Goal: Task Accomplishment & Management: Complete application form

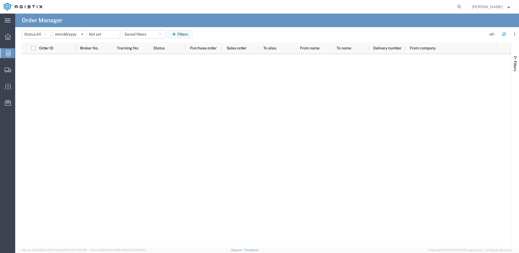
click at [8, 52] on icon at bounding box center [8, 53] width 5 height 6
click at [9, 69] on icon at bounding box center [8, 70] width 7 height 5
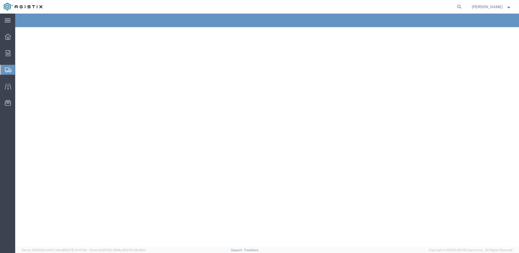
click at [0, 0] on span "Create Shipment" at bounding box center [0, 0] width 0 height 0
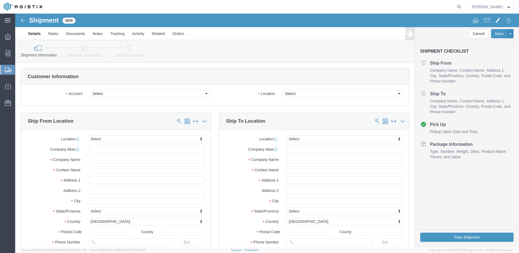
select select
click select "Select Dura-Line PG&E"
select select "9596"
click select "Select Dura-Line PG&E"
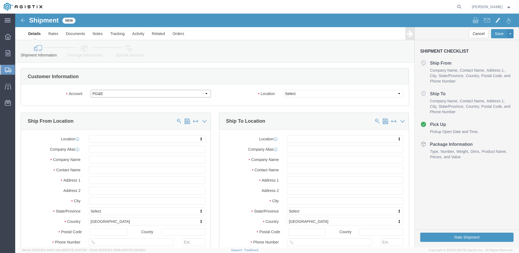
select select "PURCHORD"
select select
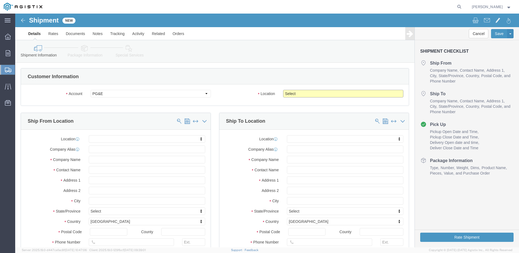
click select "Select All Others Fremont DC Fresno DC Wheatland DC"
select select "19996"
click select "Select All Others Fremont DC Fresno DC Wheatland DC"
click input "text"
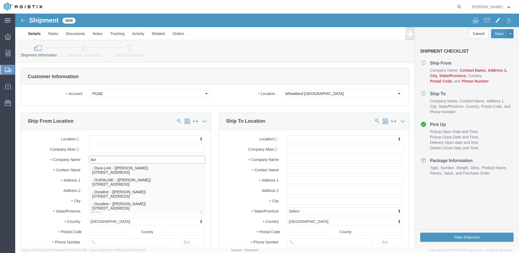
type input "dura"
click p "- Dura-Line - (Brandy Hall) 860 Garden Street, Elyria, OH, 44035, US"
select select
type input "860 Garden Street"
type input "44035"
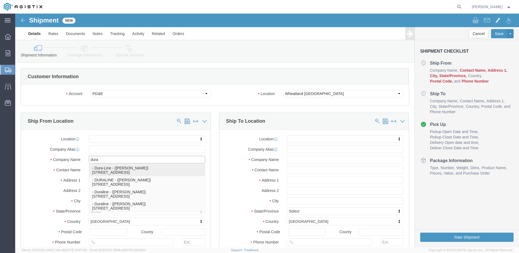
type input "4402841111"
type input "brandy.hall@duraline.com"
checkbox input "true"
type input "Dura-Line"
type input "Brandy Hall"
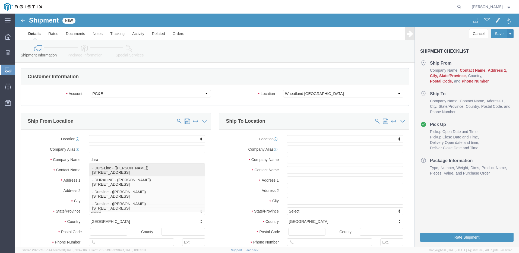
type input "Elyria"
select select "OH"
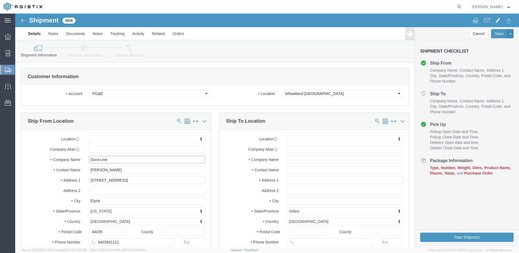
type input "Dura-Line"
click input "Brandy Hall"
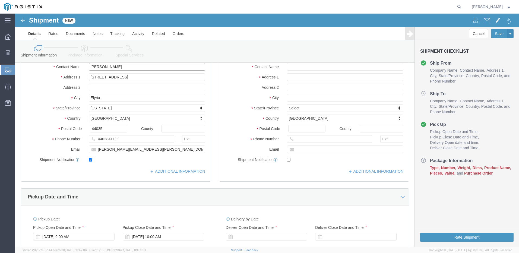
scroll to position [136, 0]
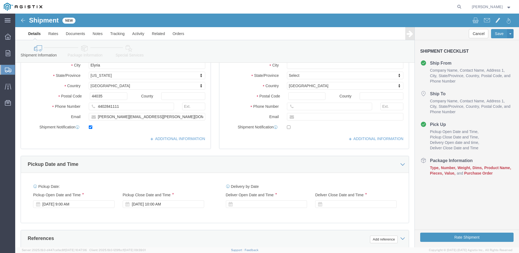
type input "Brandon Sanabria"
click input "brandy.hall@duraline.com"
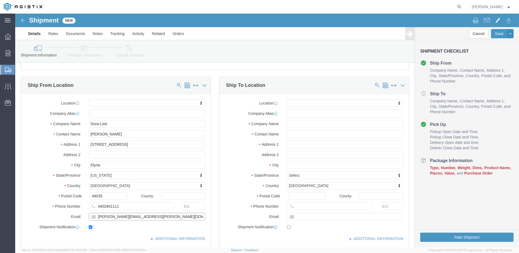
scroll to position [27, 0]
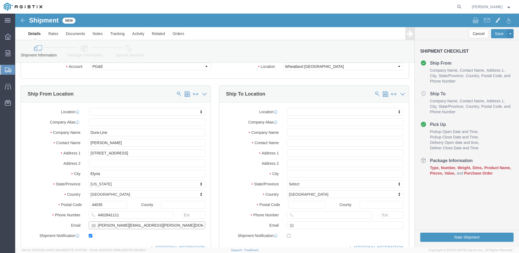
type input "brandon.sanabria@duraline.com"
click input "text"
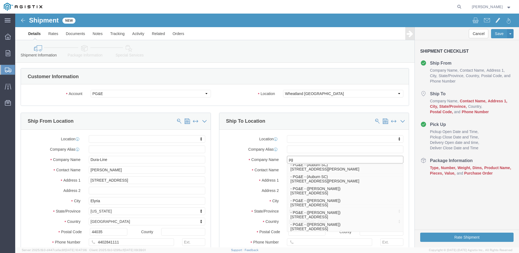
type input "pg"
click div "Location My Profile Location (OBSOLETE) BURNEY SC - GC TRAILER (OBSOLETE) BURNE…"
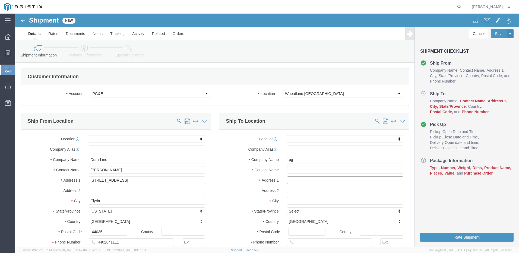
click input "text"
type input "3736 Rancho"
select select
click input "text"
type input "Wheatland"
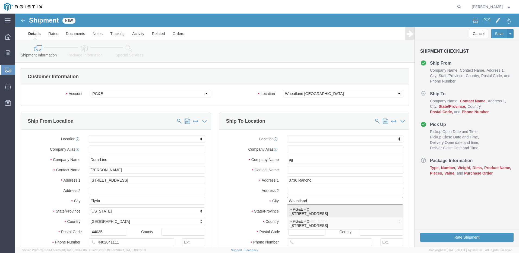
click p "- PG&E - () 3736 Rancho Rd, Wheatland, CA 95692, US"
select select
type input "3736 Rancho Rd"
type input "95692"
type input "PG&E"
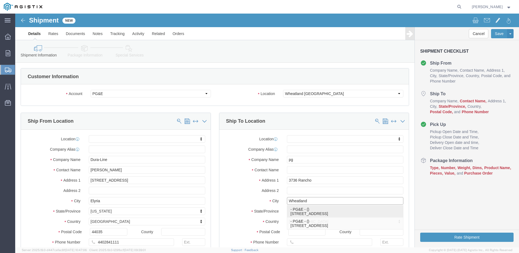
type input "Wheatland"
select select "CA"
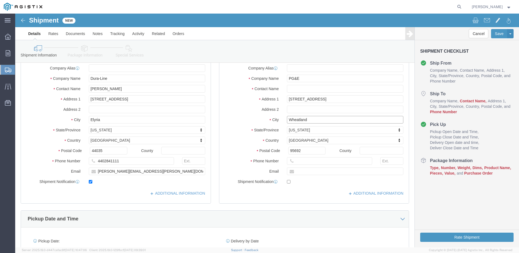
scroll to position [81, 0]
type input "Wheatland"
select select
click input "text"
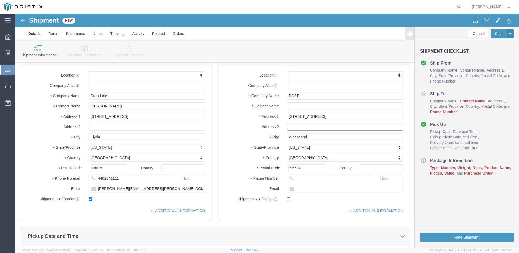
scroll to position [54, 0]
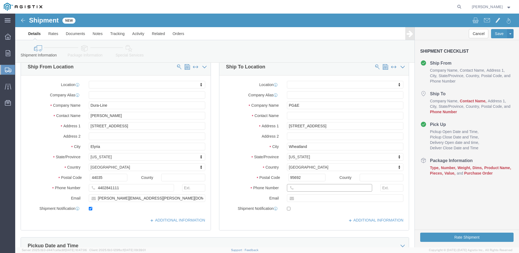
click input "text"
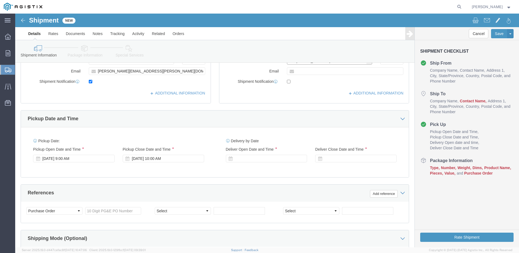
scroll to position [190, 0]
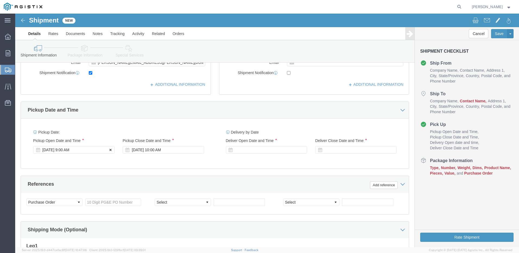
type input "530-749-3033"
click button
click icon
click div
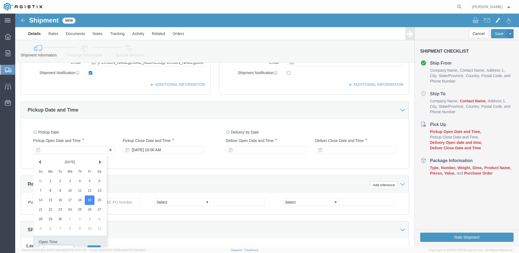
scroll to position [195, 0]
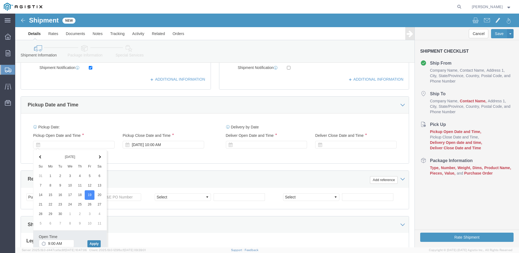
click button "Apply"
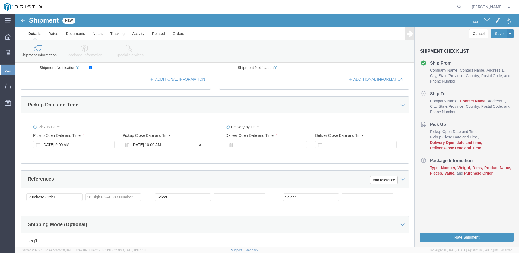
click div "Sep 19 2025 10:00 AM"
click input "10:00 AM"
type input "1"
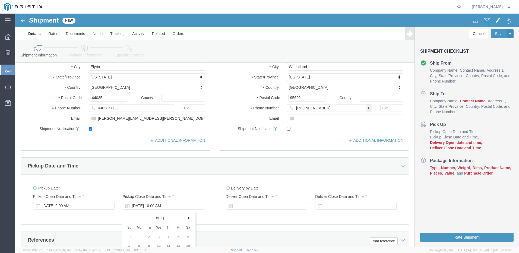
scroll to position [32, 0]
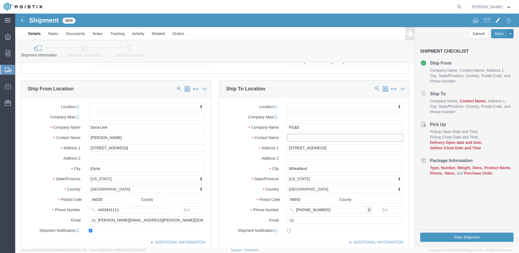
click input "text"
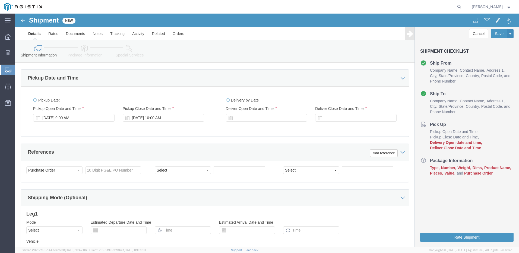
scroll to position [222, 0]
type input "Pauline Walker"
click div
click input "11:00 AM"
type input "8:00 AM"
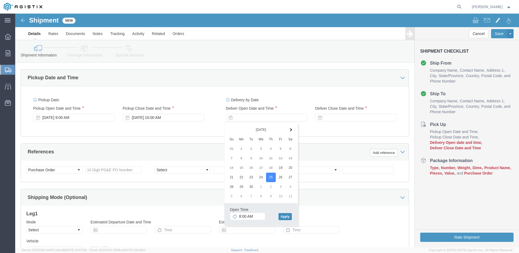
click button "Apply"
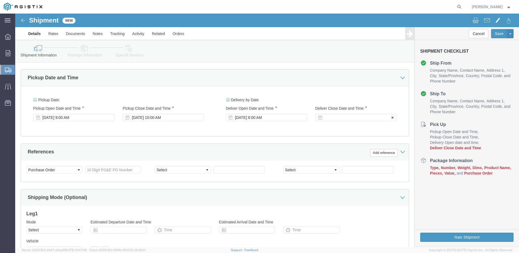
click div
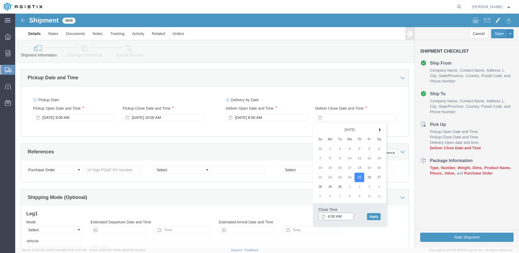
click input "4:00 AM"
type input "4:00 PM"
click button "Apply"
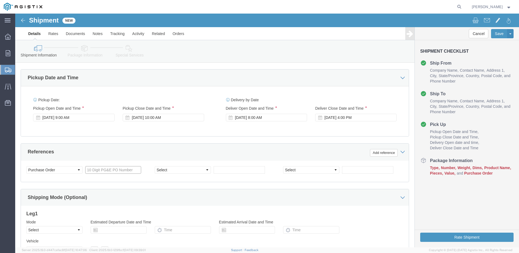
click input "text"
type input "3501421578"
click input "text"
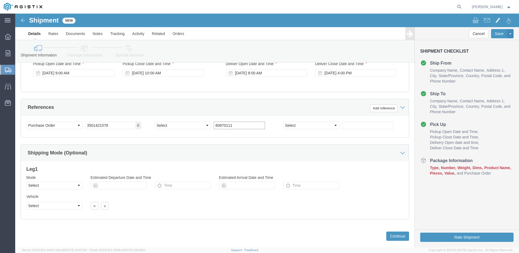
scroll to position [277, 0]
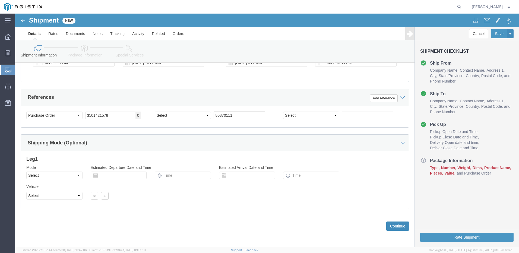
type input "80870111"
click button "Continue"
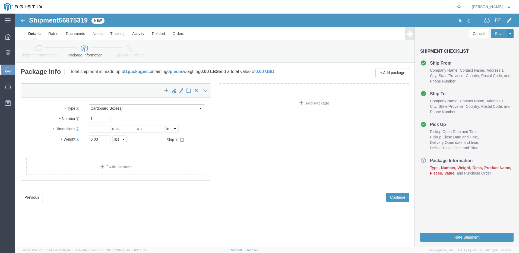
click select "Select Bulk Bundle(s) Cardboard Box(es) Carton(s) Crate(s) Drum(s) (Fiberboard)…"
select select "PSNS"
click select "Select Bulk Bundle(s) Cardboard Box(es) Carton(s) Crate(s) Drum(s) (Fiberboard)…"
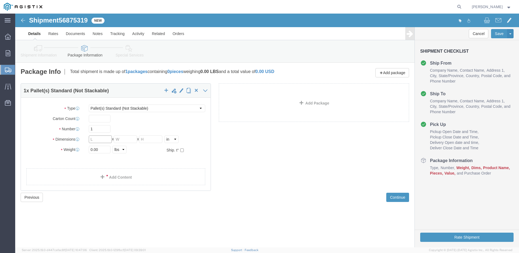
click input "text"
type input "65"
type input "83"
click input "0.00"
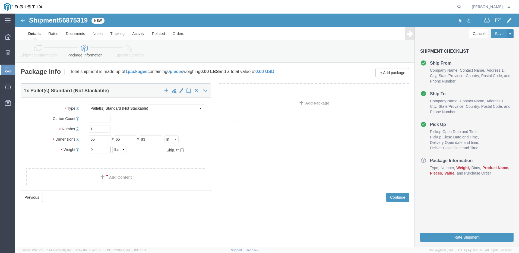
type input "0"
type input "475"
click link "Add Content"
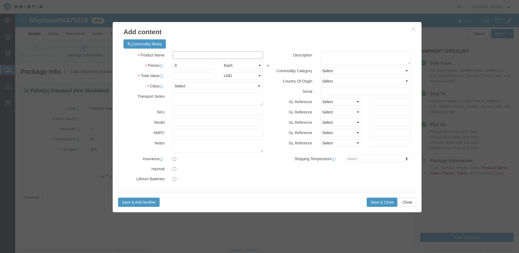
click input "text"
type input "conduit"
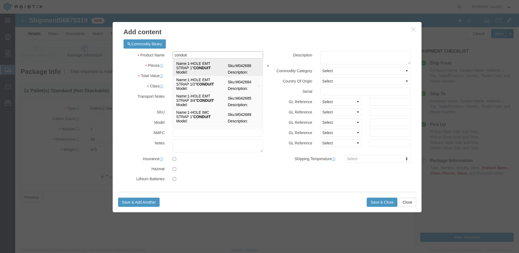
click span "Name:"
select select
select select "USD"
type input "1-HOLE EMT STRAP 1" CONDUIT"
type input "M042686"
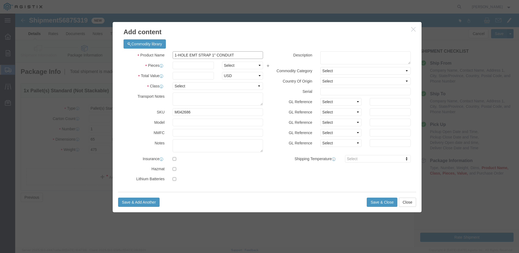
type input "1-HOLE EMT STRAP 1" CONDUIT"
click input "text"
type input "1"
click input "text"
type input "2000"
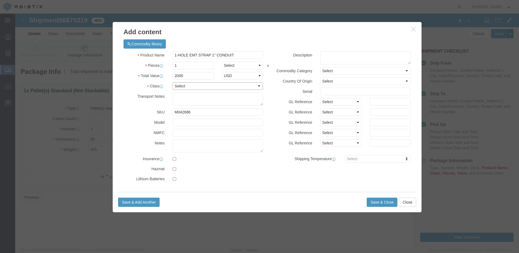
click select "Select 50 55 60 65 70 85 92.5 100 125 175 250 300 400"
select select "175"
click select "Select 50 55 60 65 70 85 92.5 100 125 175 250 300 400"
click textarea
type textarea "need LTL for 1 pallet @ 65x65x83 475lbs"
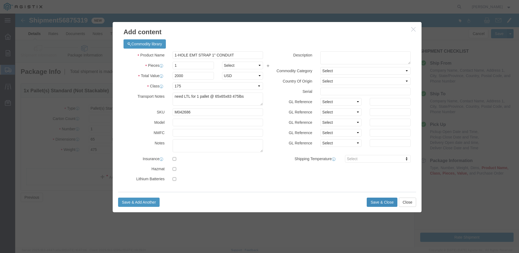
click button "Save & Close"
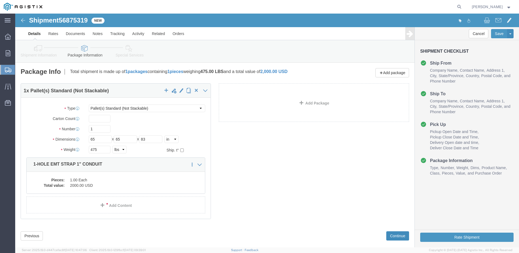
click button "Continue"
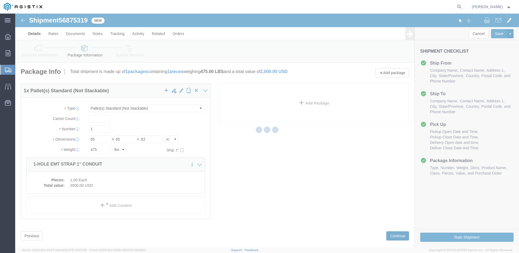
select select
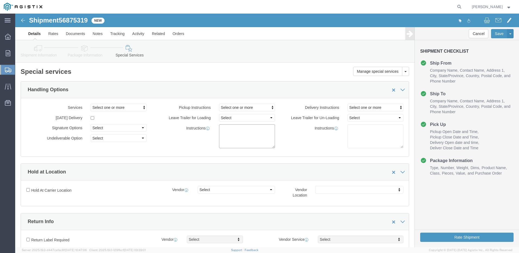
click textarea
type textarea "need LTL for 1 pallet @ 65x65x83 475lbs"
click textarea
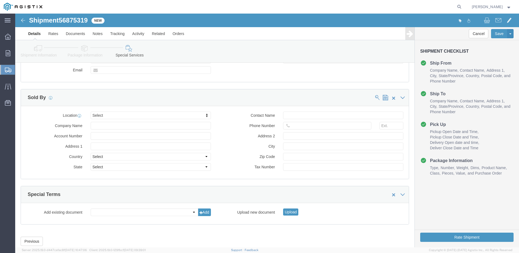
scroll to position [504, 0]
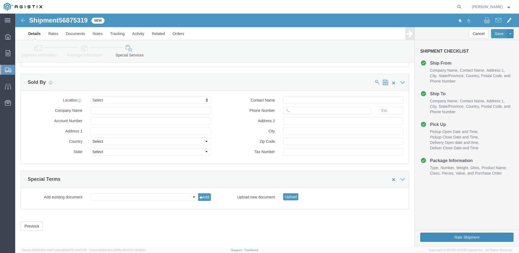
type textarea "Pauline Walker 530-749-3033"
click button "Rate Shipment"
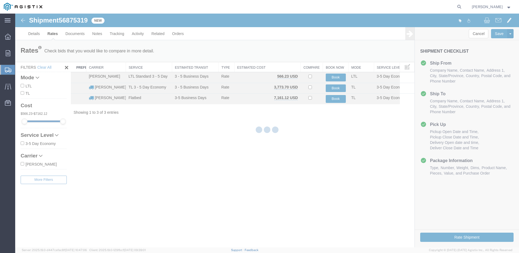
scroll to position [0, 0]
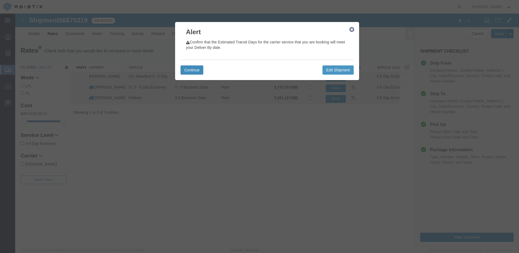
click at [196, 70] on button "Continue" at bounding box center [192, 69] width 23 height 9
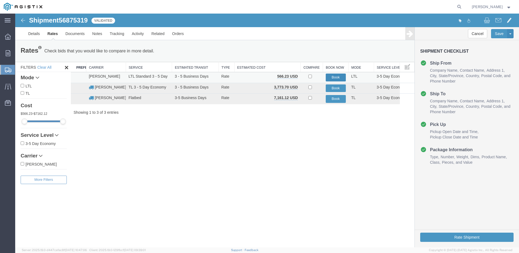
click at [331, 78] on button "Book" at bounding box center [336, 78] width 20 height 8
